Goal: Check status: Check status

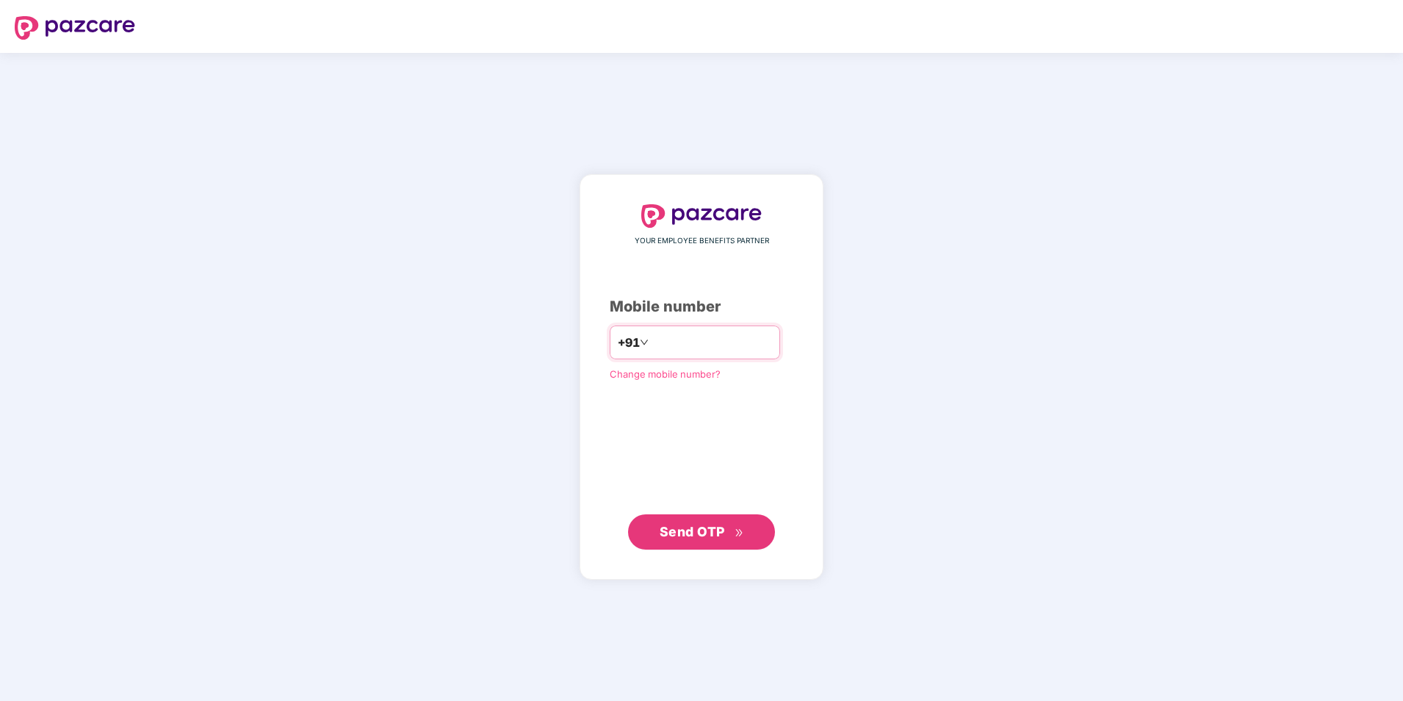
click at [693, 334] on input "number" at bounding box center [712, 343] width 121 height 24
click at [652, 340] on input "**********" at bounding box center [712, 343] width 121 height 24
type input "**********"
click at [700, 528] on span "Send OTP" at bounding box center [692, 531] width 65 height 15
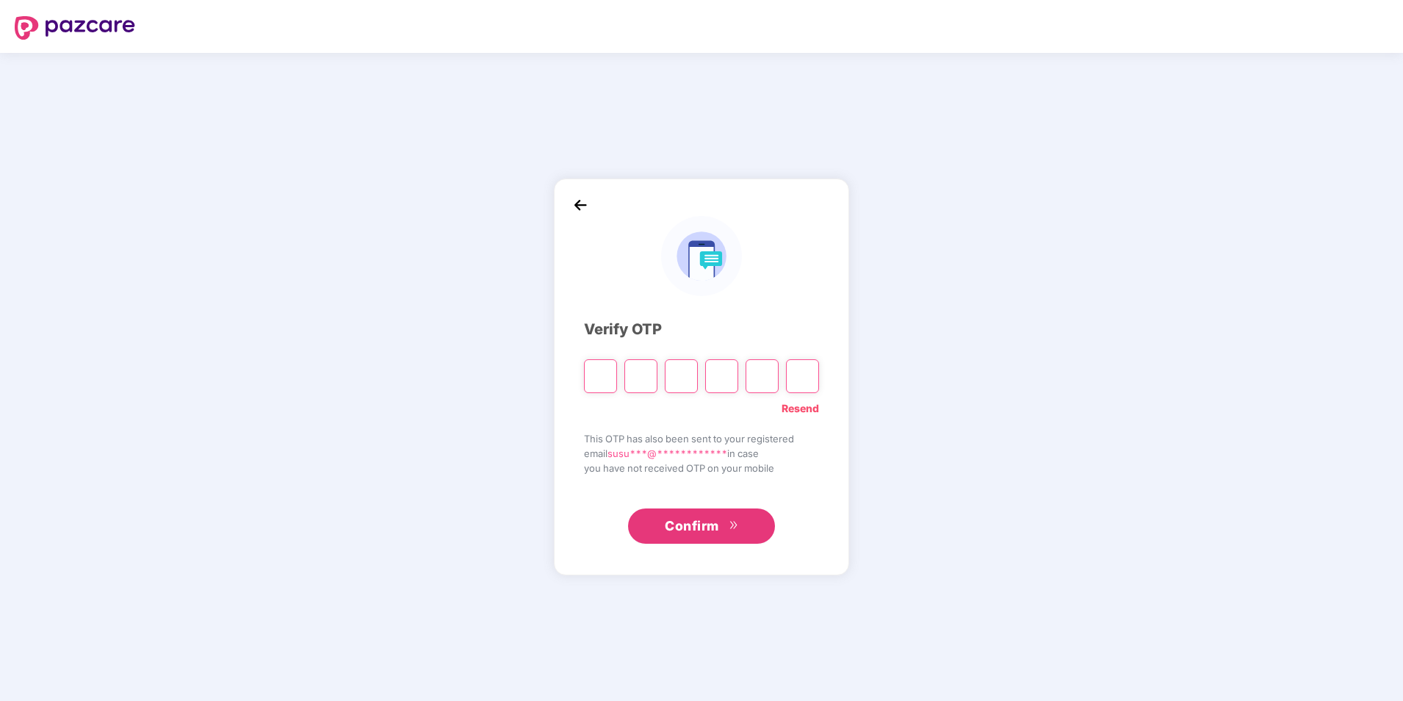
type input "*"
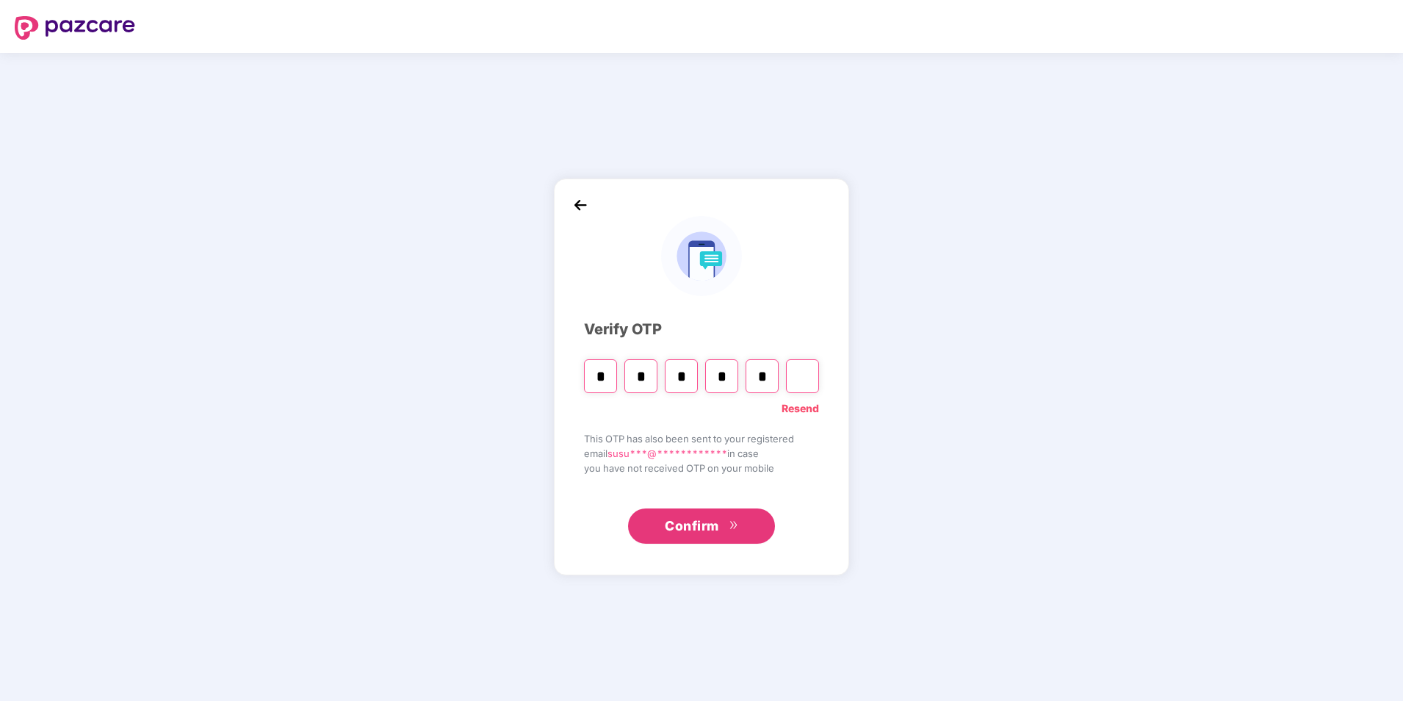
type input "*"
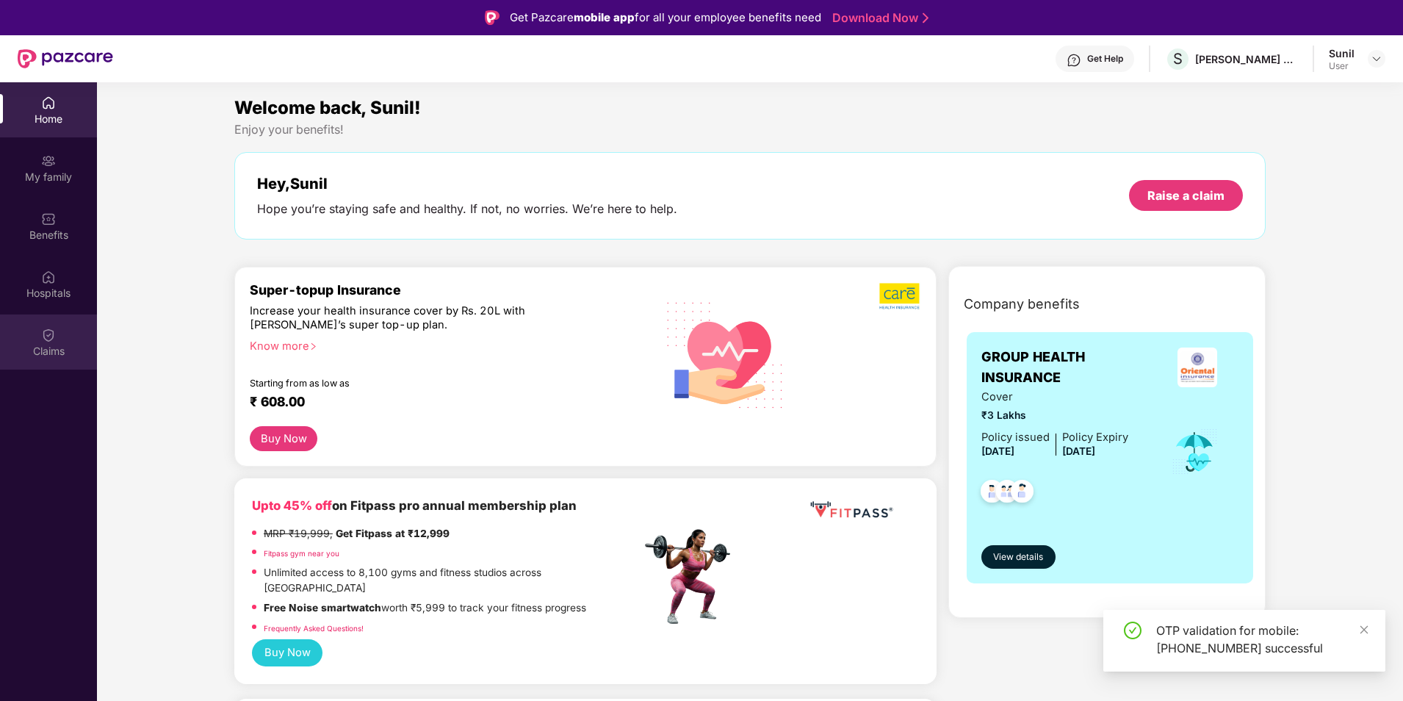
click at [57, 348] on div "Claims" at bounding box center [48, 351] width 97 height 15
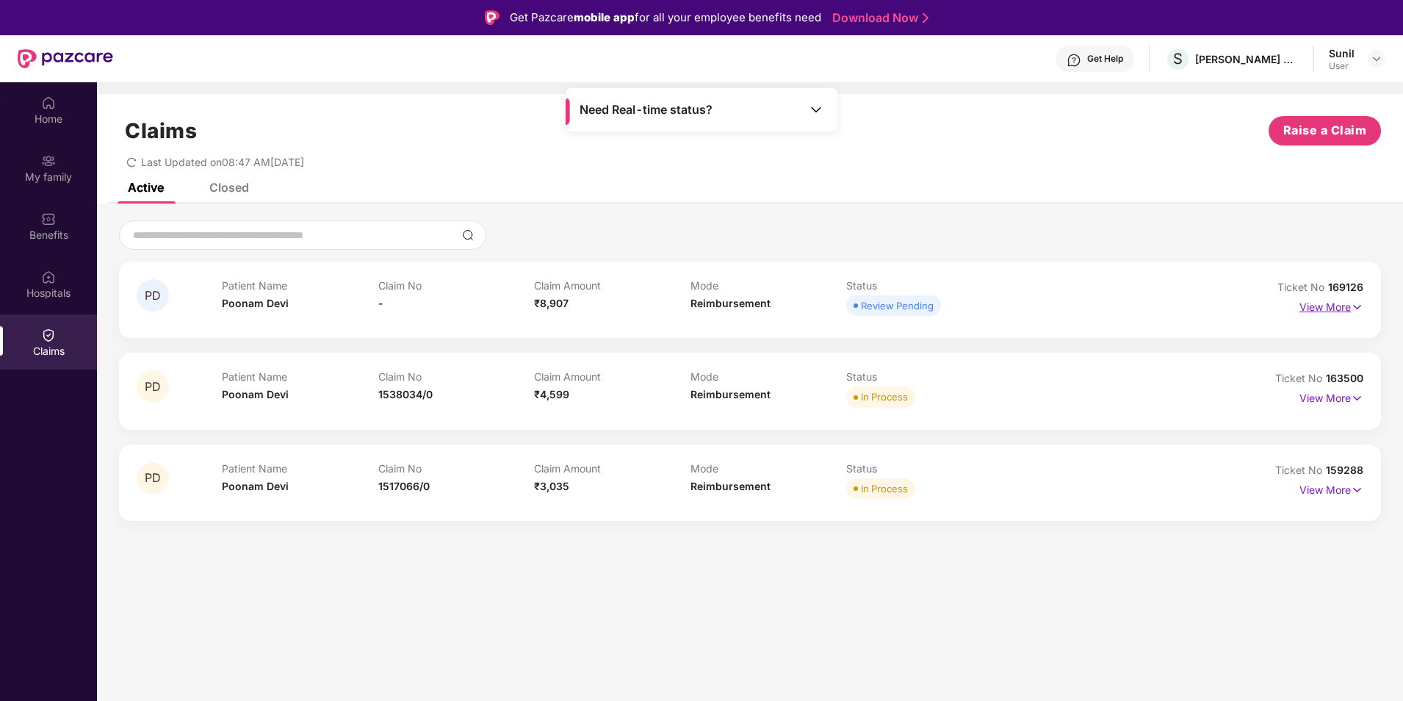
click at [1346, 314] on p "View More" at bounding box center [1332, 305] width 64 height 20
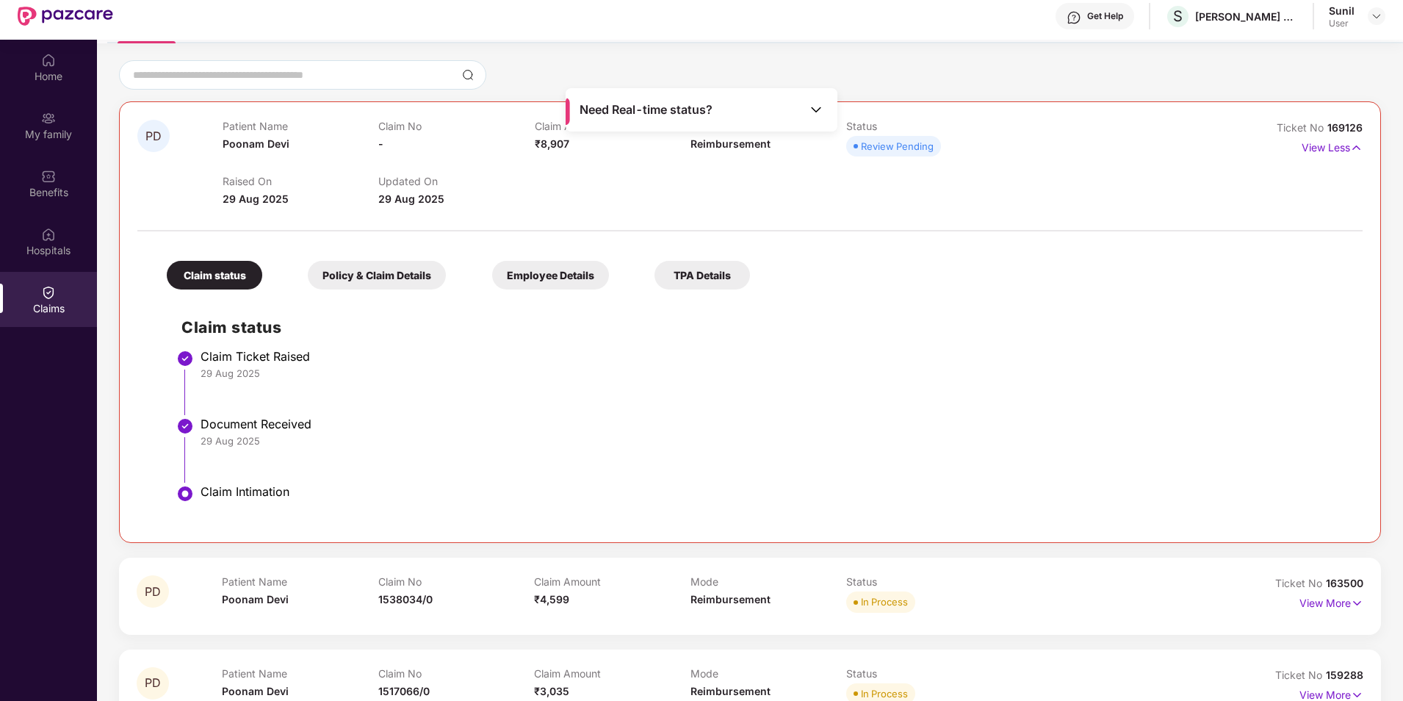
scroll to position [82, 0]
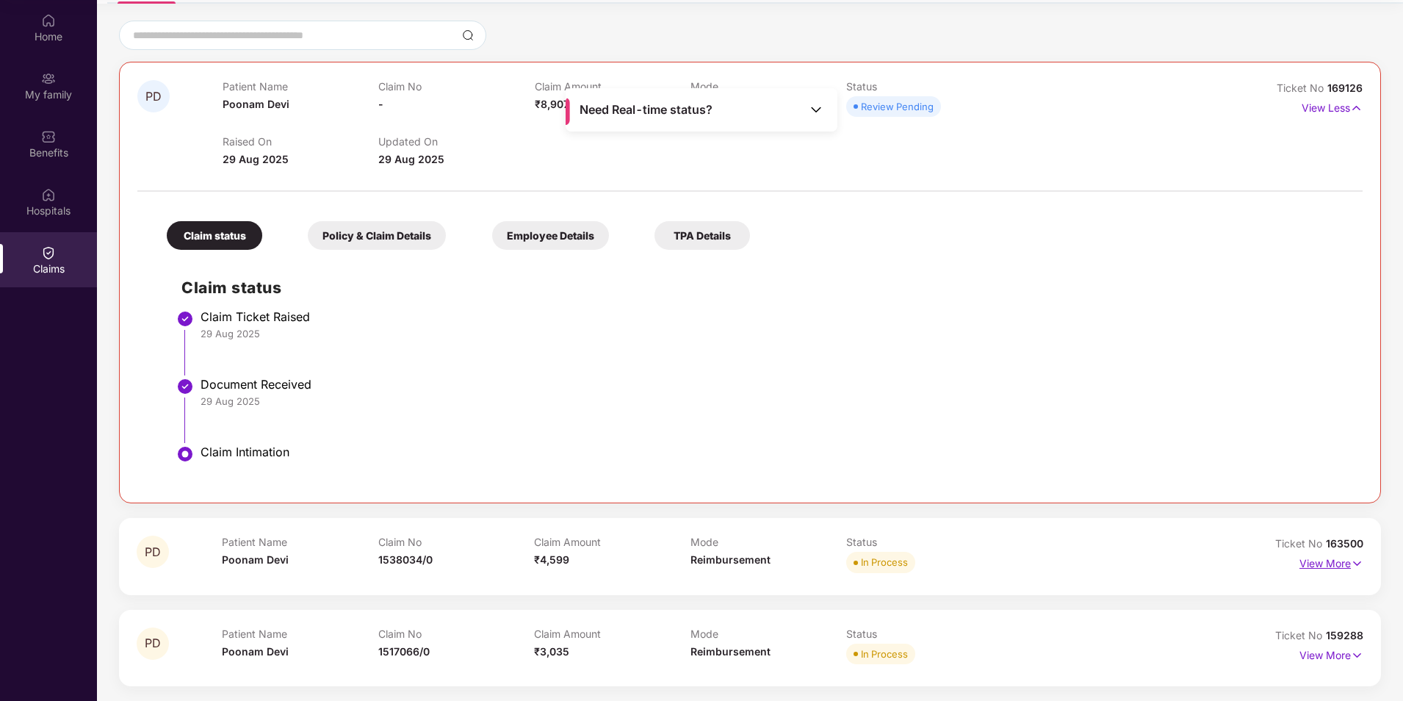
click at [1359, 566] on img at bounding box center [1357, 563] width 12 height 16
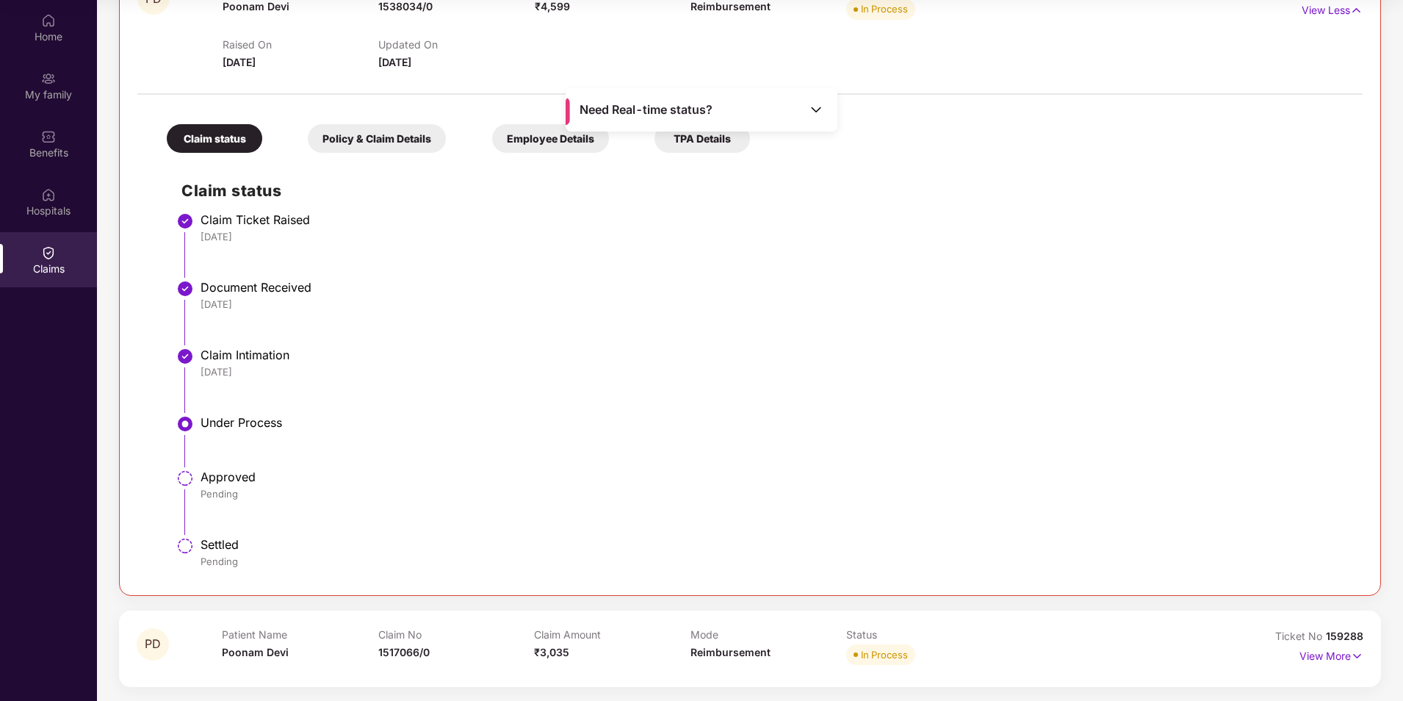
scroll to position [672, 0]
click at [1326, 663] on p "View More" at bounding box center [1332, 654] width 64 height 20
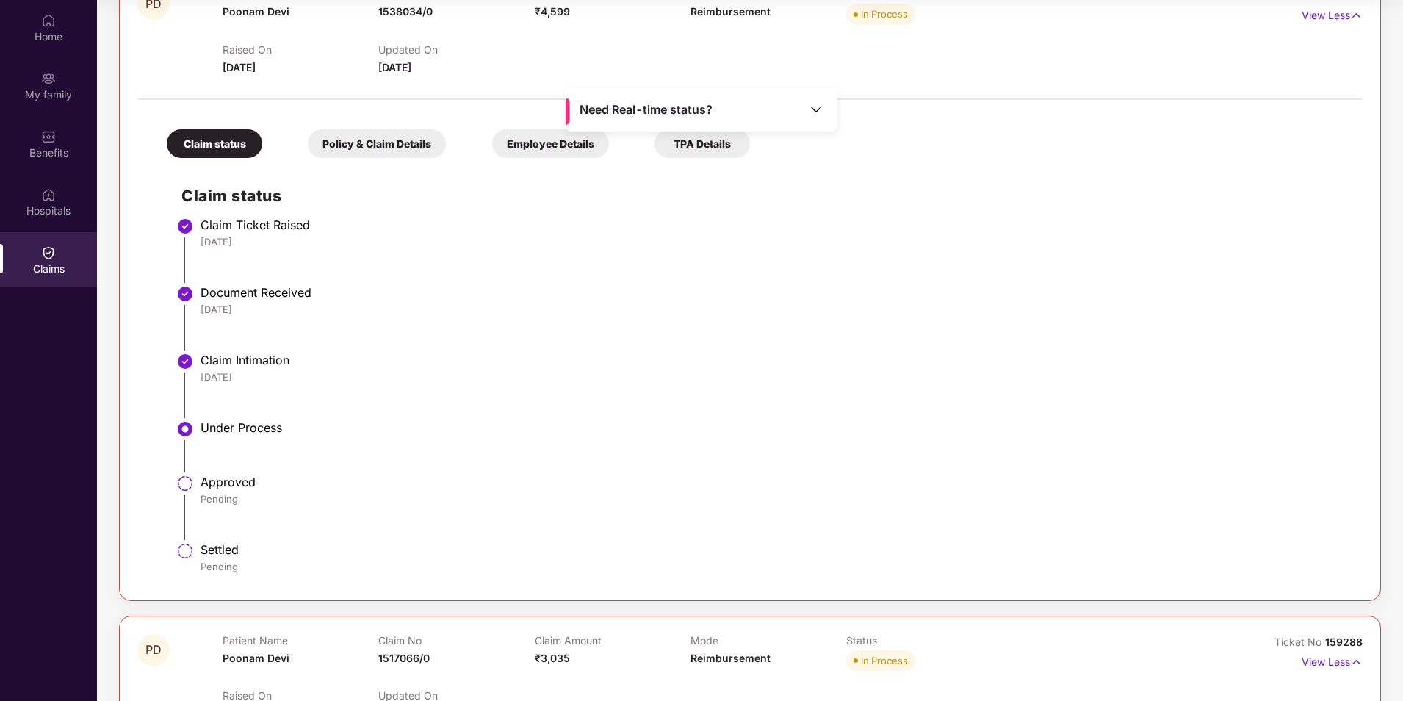
scroll to position [419, 0]
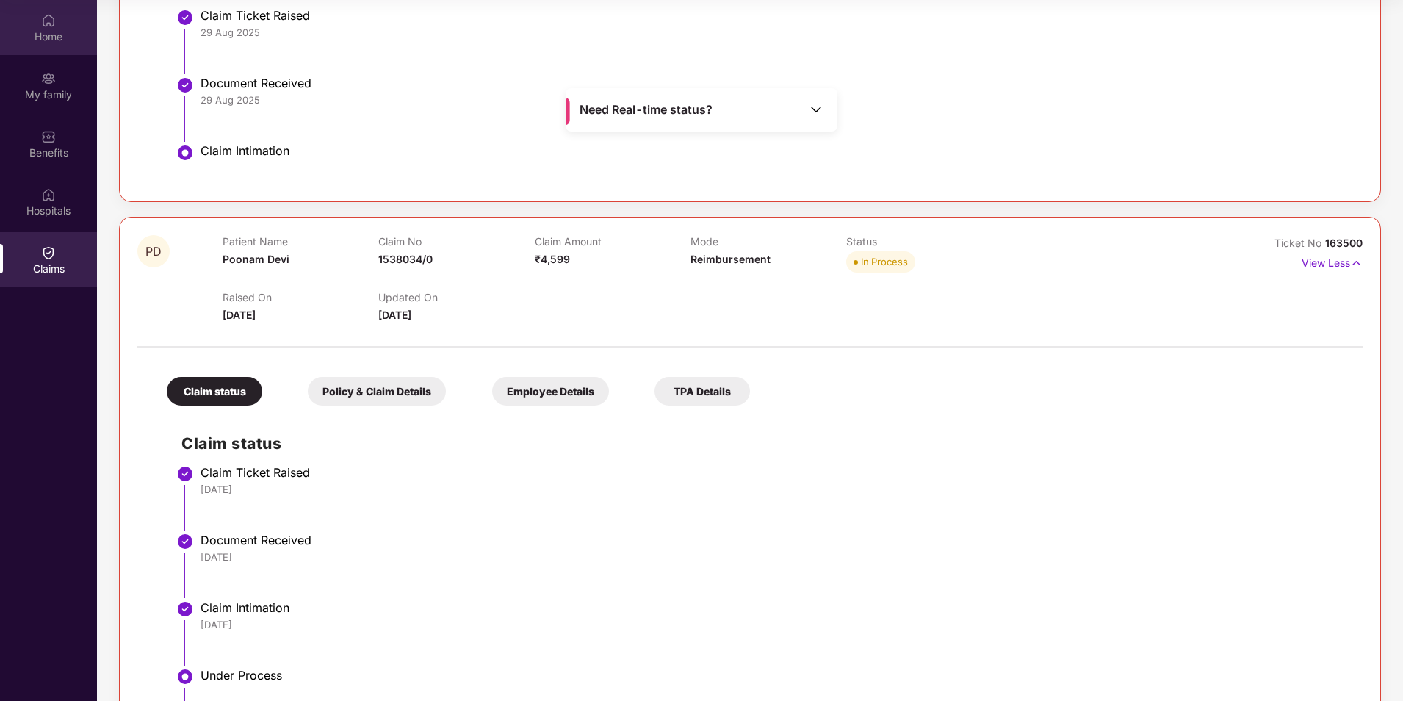
click at [56, 26] on div "Home" at bounding box center [48, 27] width 97 height 55
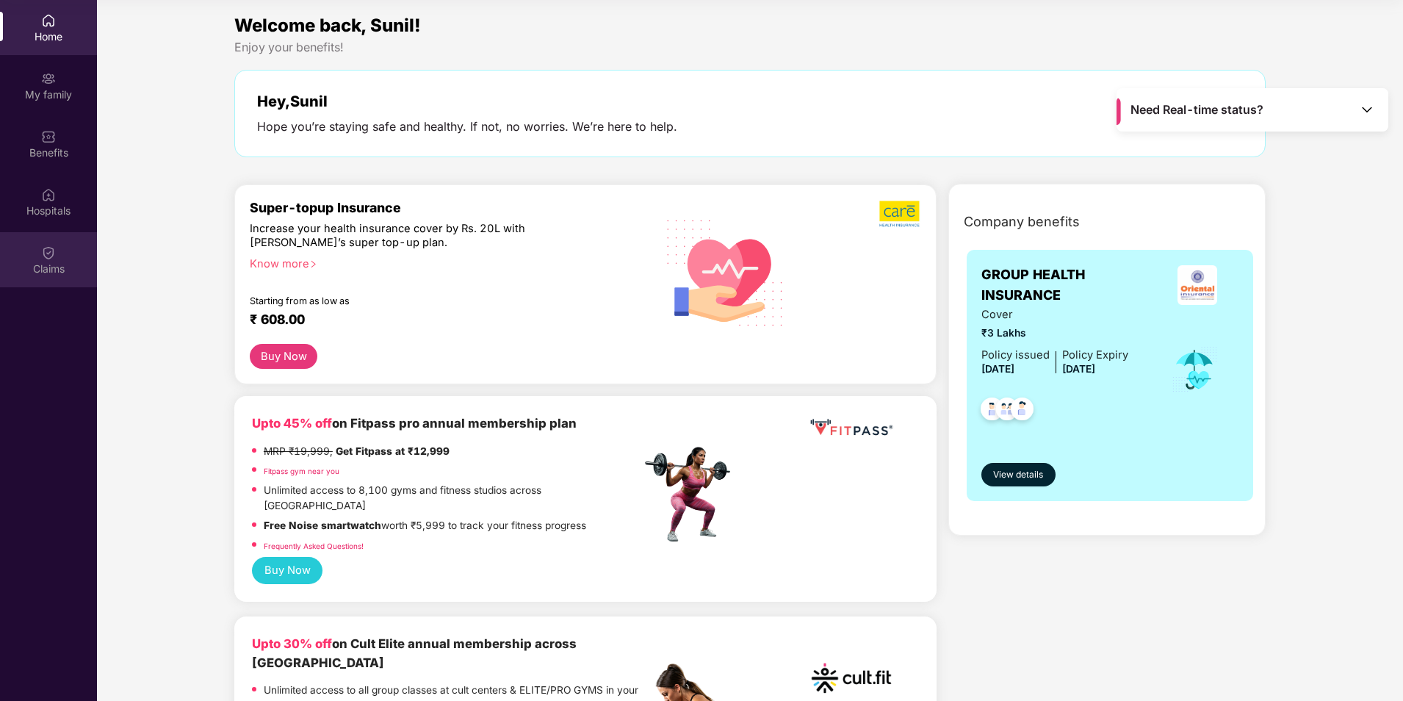
click at [58, 262] on div "Claims" at bounding box center [48, 269] width 97 height 15
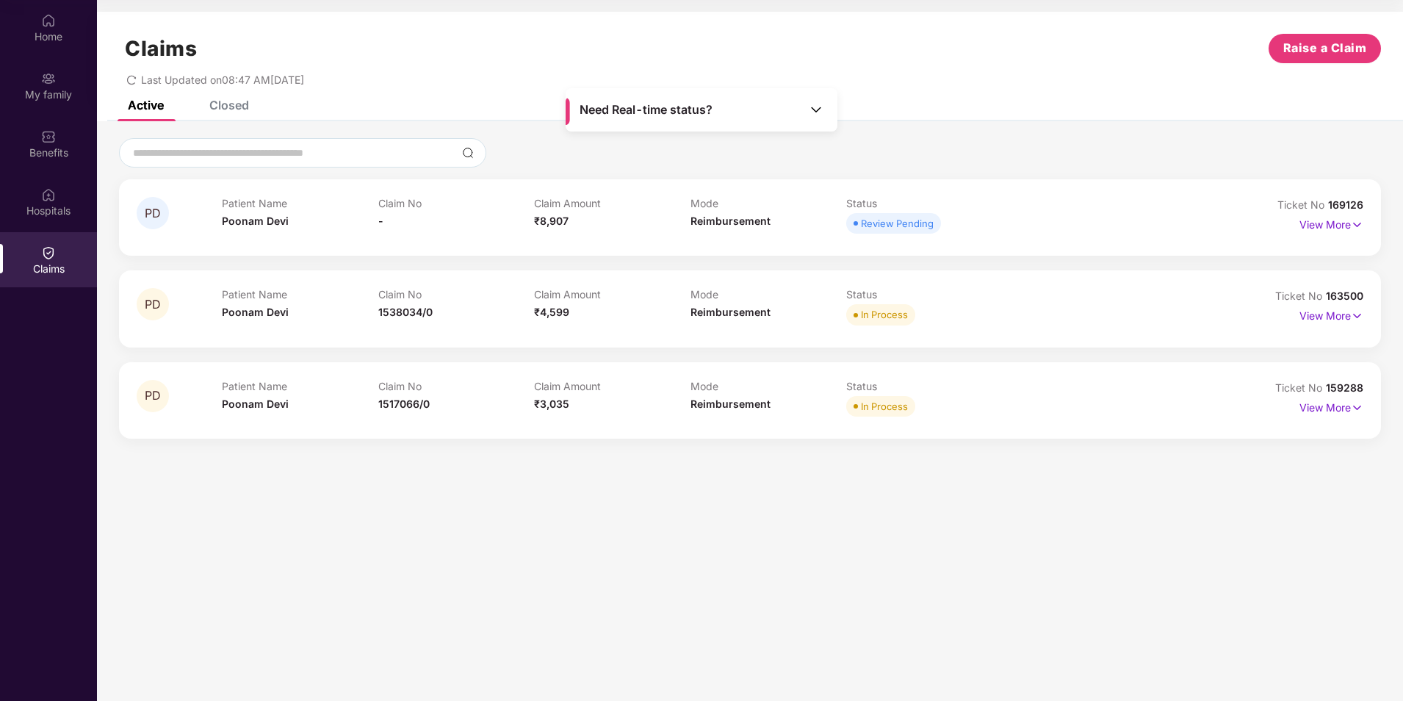
click at [224, 107] on div "Closed" at bounding box center [229, 105] width 40 height 15
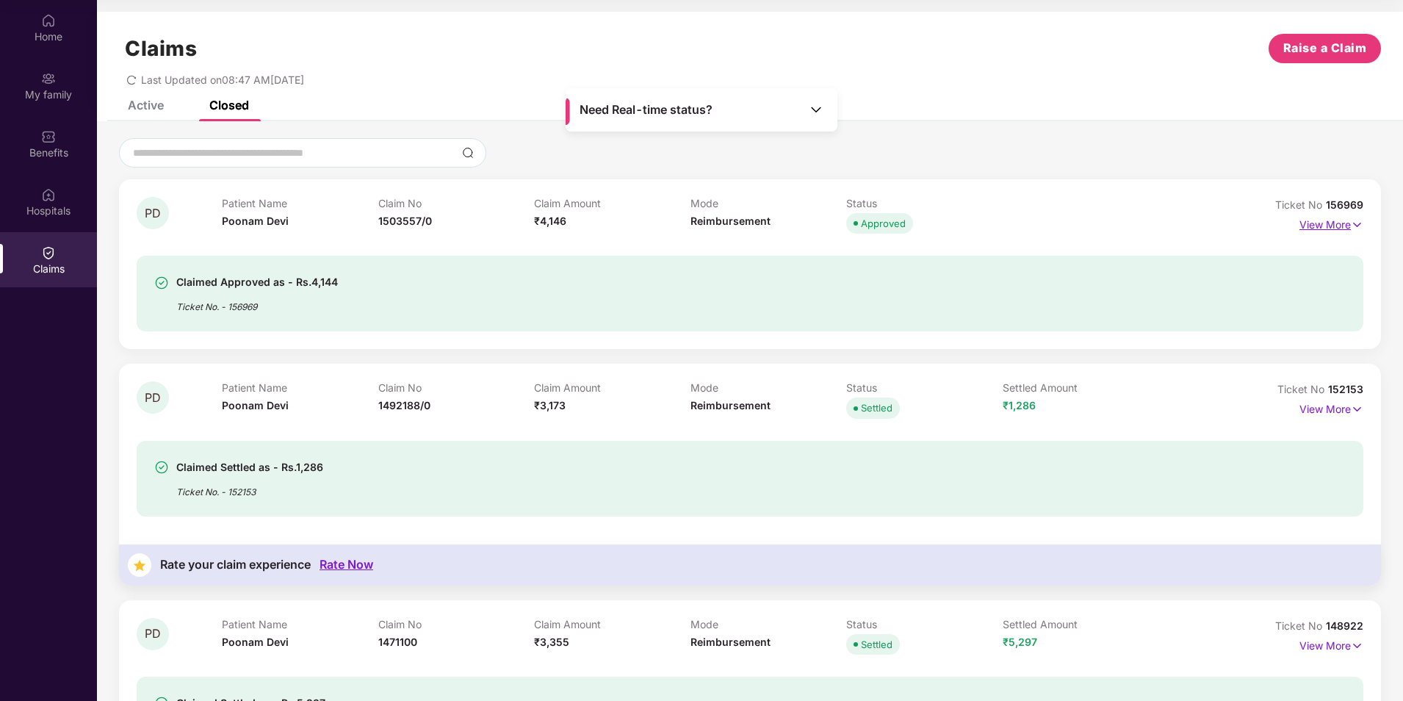
click at [1339, 226] on p "View More" at bounding box center [1332, 223] width 64 height 20
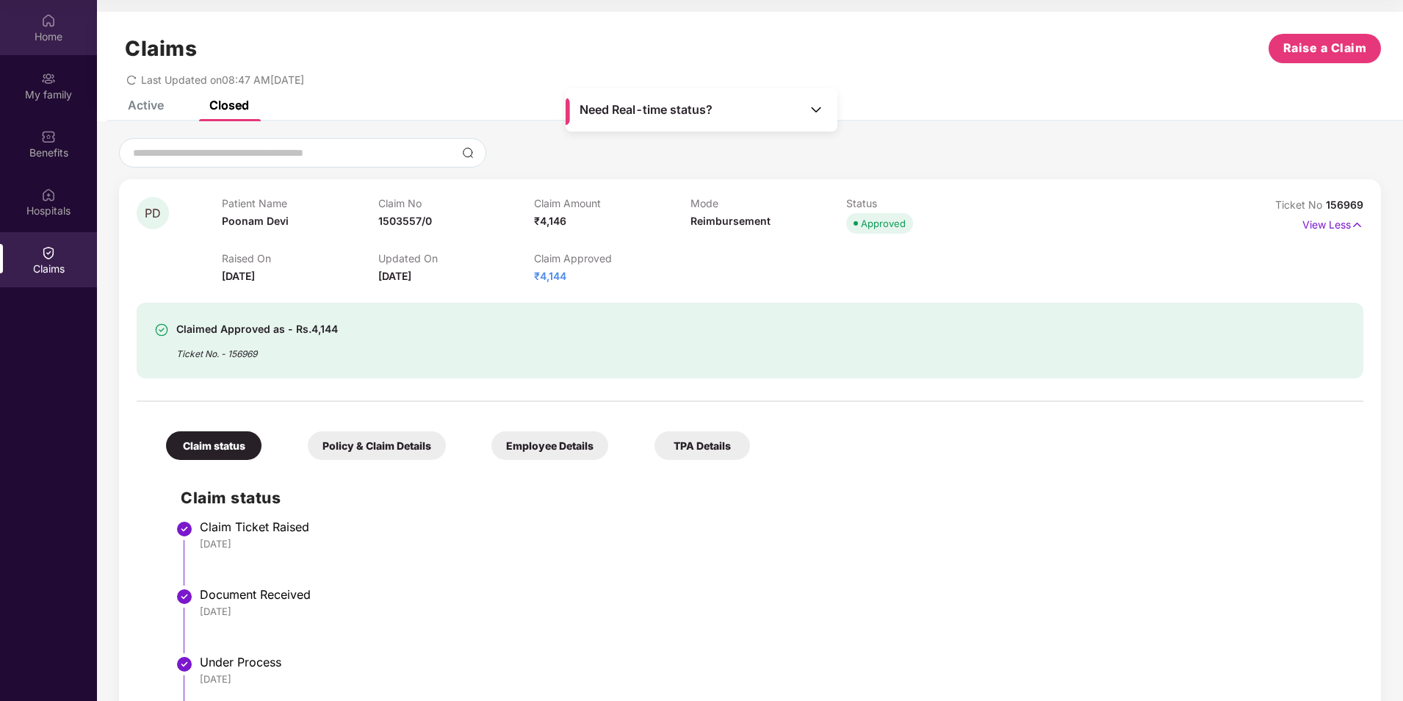
click at [50, 26] on img at bounding box center [48, 20] width 15 height 15
